Goal: Information Seeking & Learning: Learn about a topic

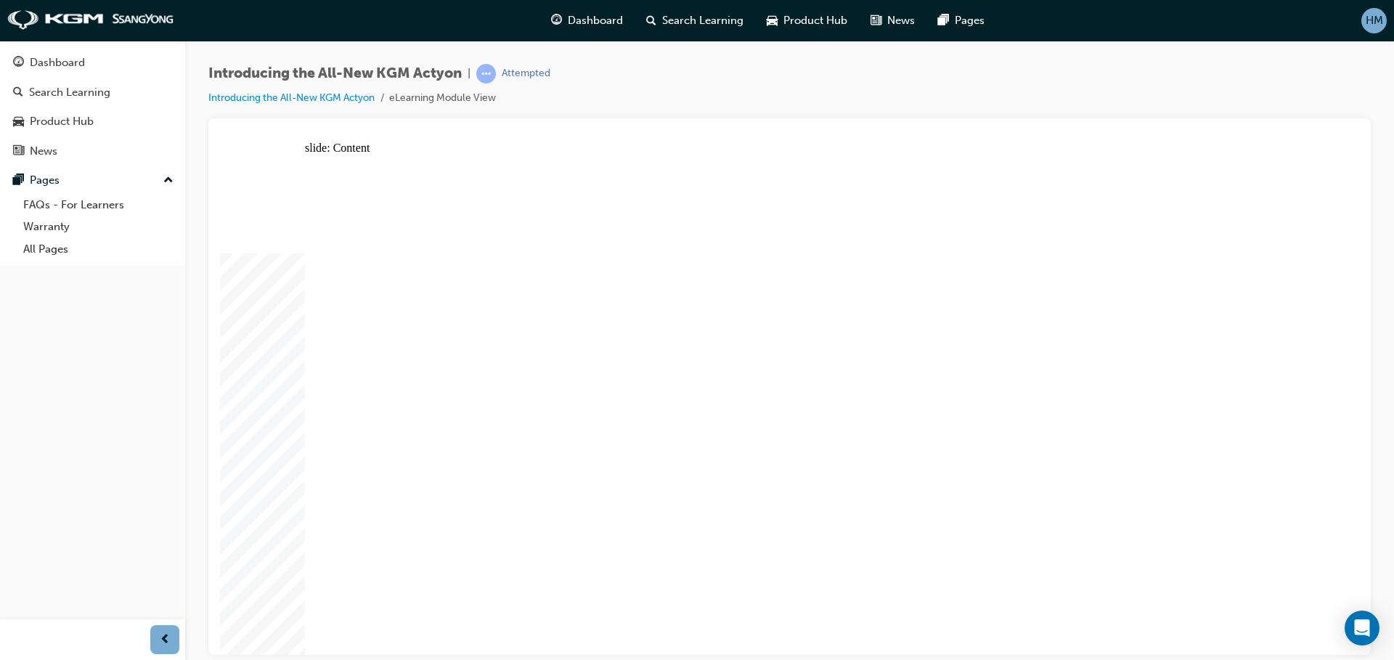
drag, startPoint x: 401, startPoint y: 485, endPoint x: 404, endPoint y: 478, distance: 7.8
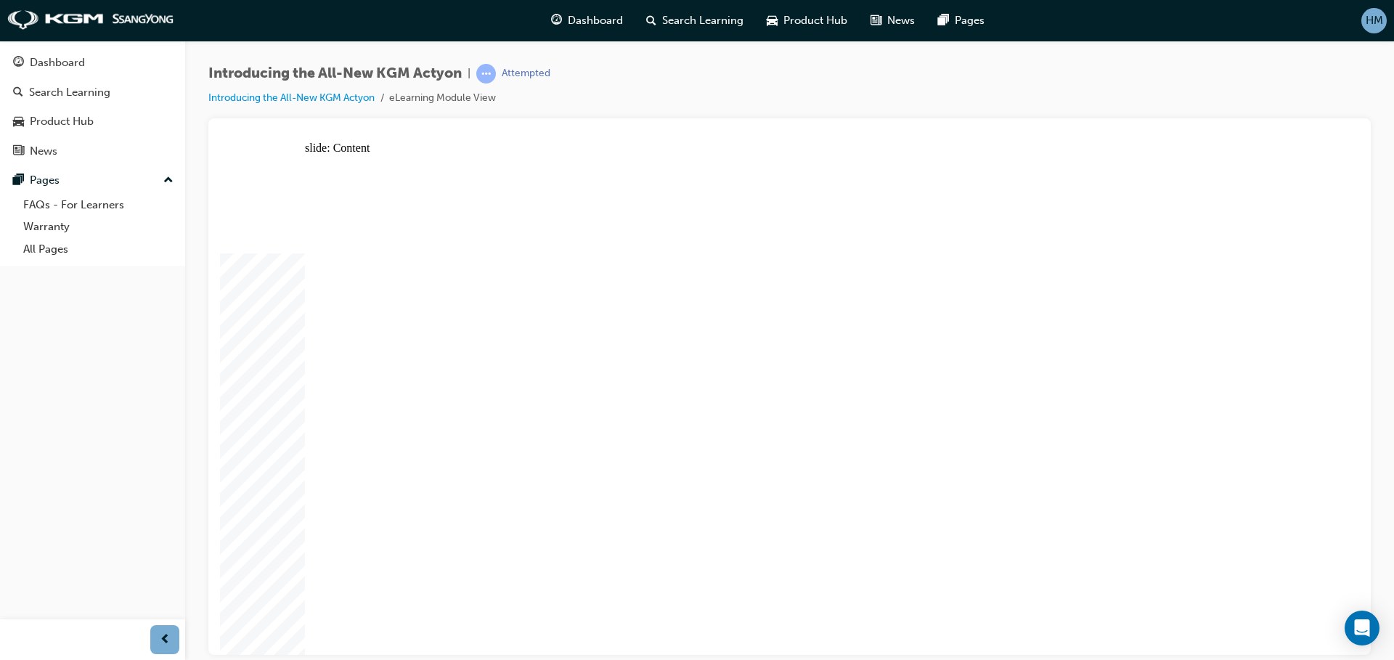
drag, startPoint x: 538, startPoint y: 512, endPoint x: 605, endPoint y: 501, distance: 67.7
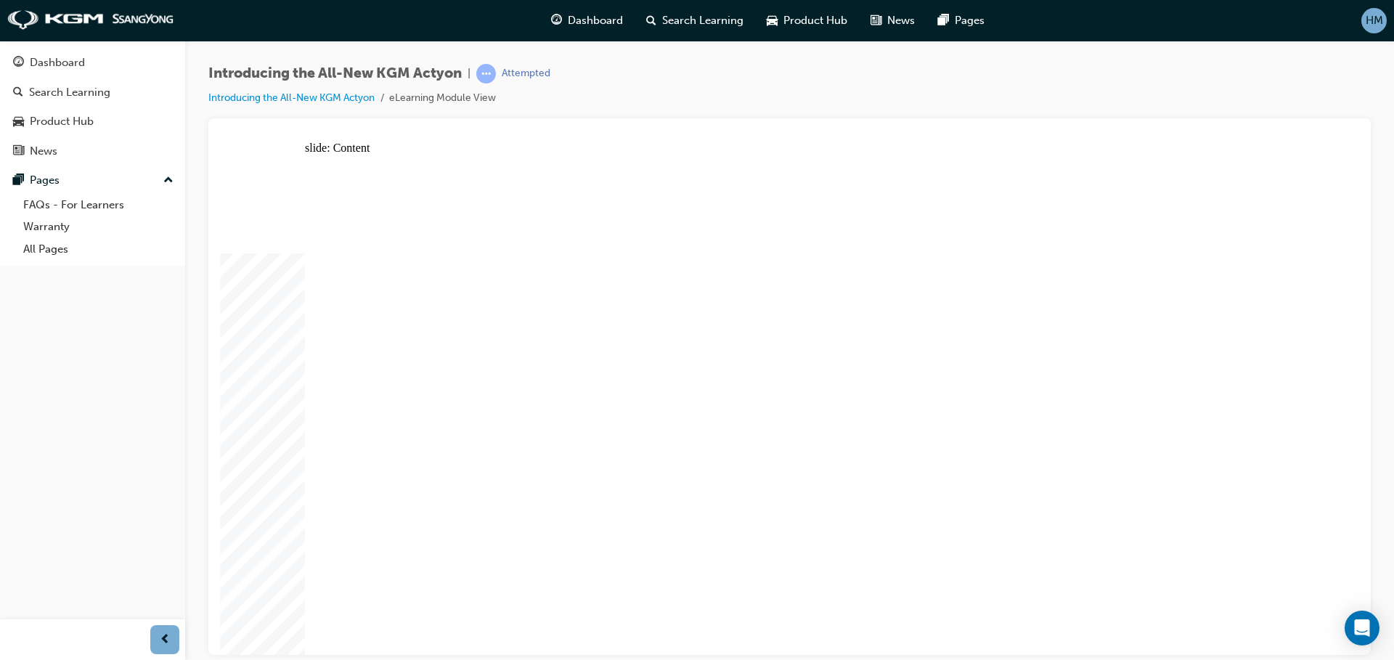
drag, startPoint x: 1180, startPoint y: 478, endPoint x: 1153, endPoint y: 483, distance: 27.2
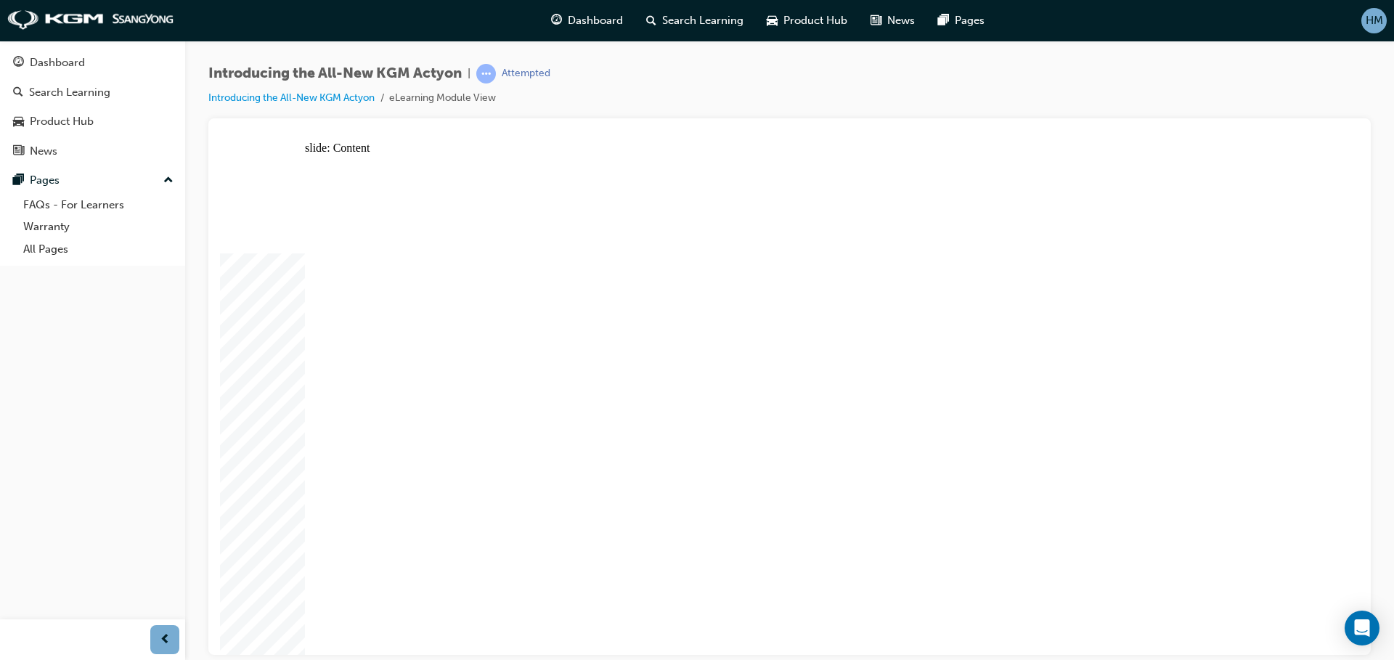
drag, startPoint x: 1169, startPoint y: 496, endPoint x: 1178, endPoint y: 505, distance: 12.3
drag, startPoint x: 1179, startPoint y: 522, endPoint x: 1187, endPoint y: 524, distance: 8.3
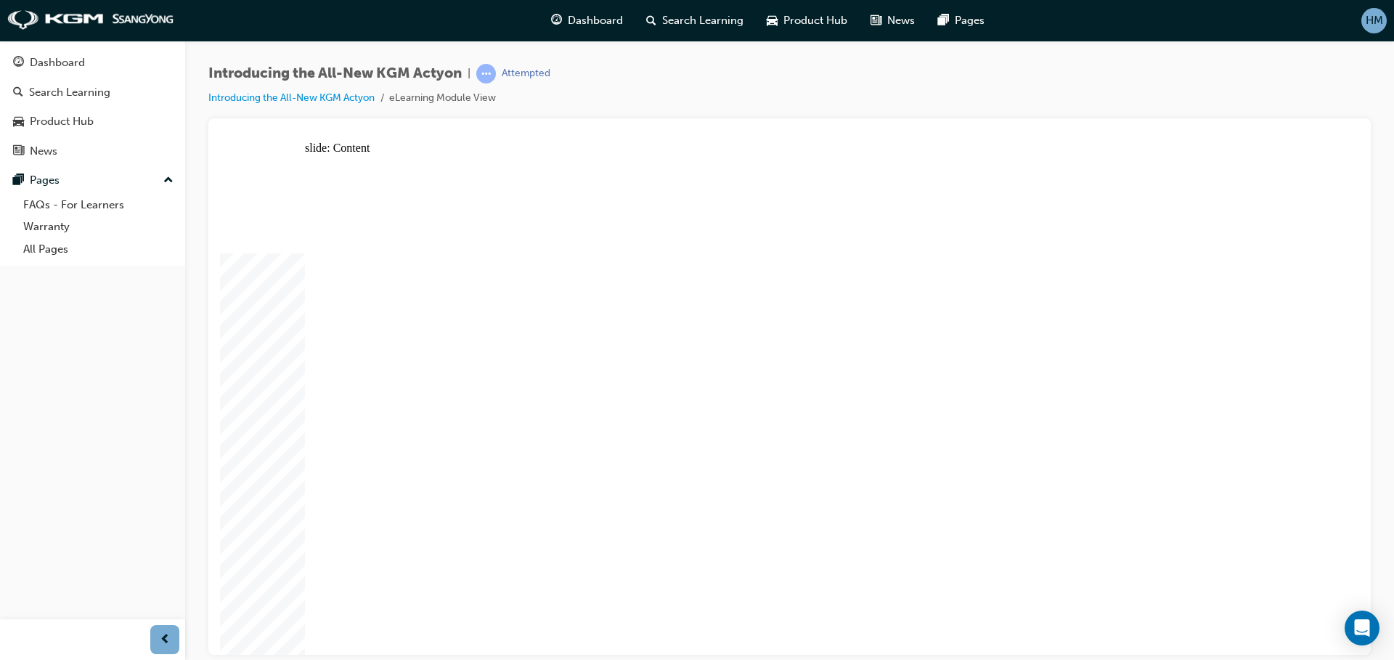
drag, startPoint x: 512, startPoint y: 512, endPoint x: 604, endPoint y: 513, distance: 91.5
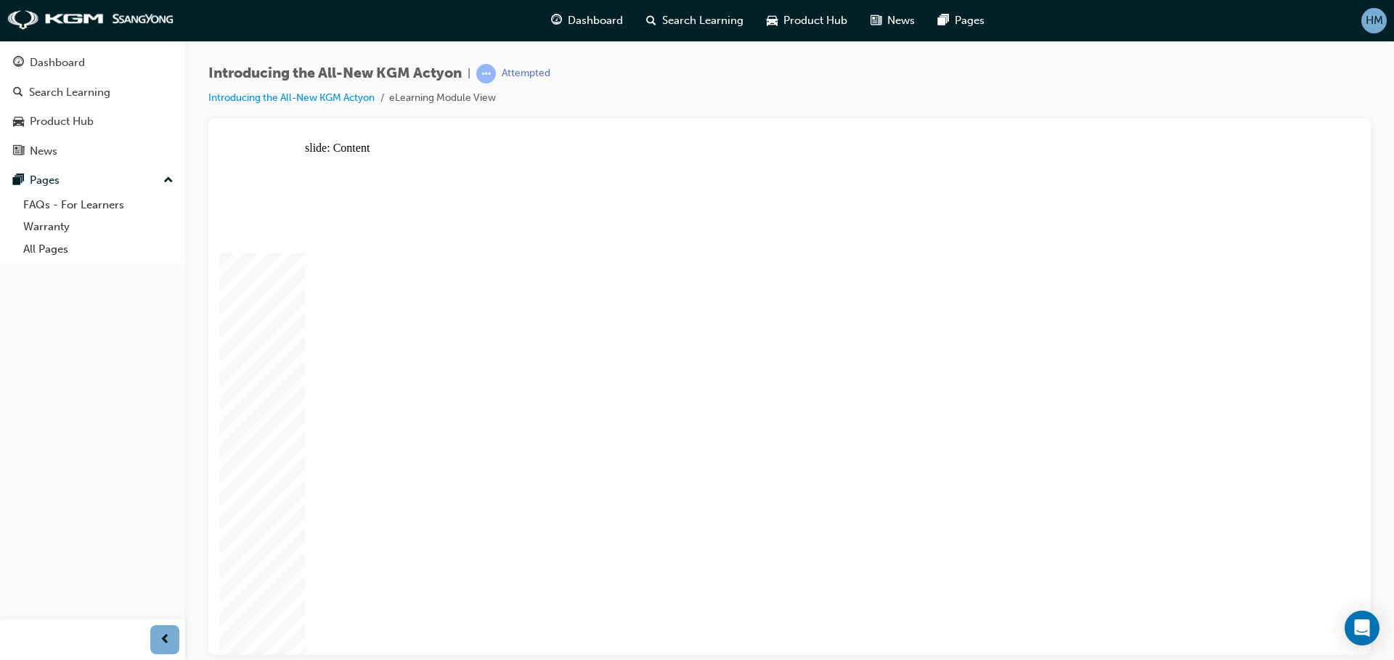
drag, startPoint x: 515, startPoint y: 491, endPoint x: 471, endPoint y: 466, distance: 50.1
drag, startPoint x: 465, startPoint y: 477, endPoint x: 475, endPoint y: 498, distance: 23.7
